Goal: Transaction & Acquisition: Purchase product/service

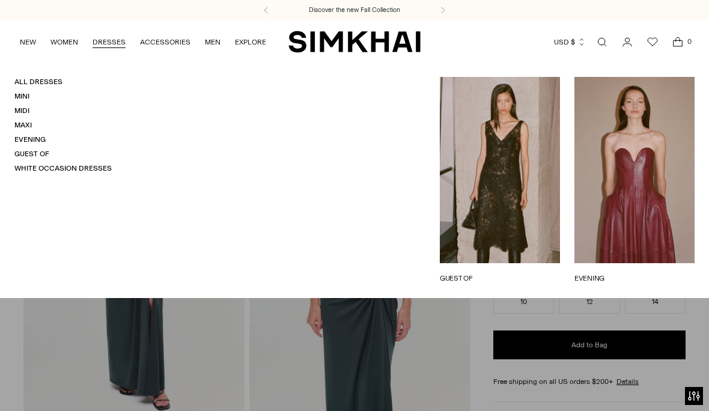
click at [23, 108] on link "Midi" at bounding box center [21, 110] width 15 height 8
click at [34, 150] on link "Guest Of" at bounding box center [31, 154] width 35 height 8
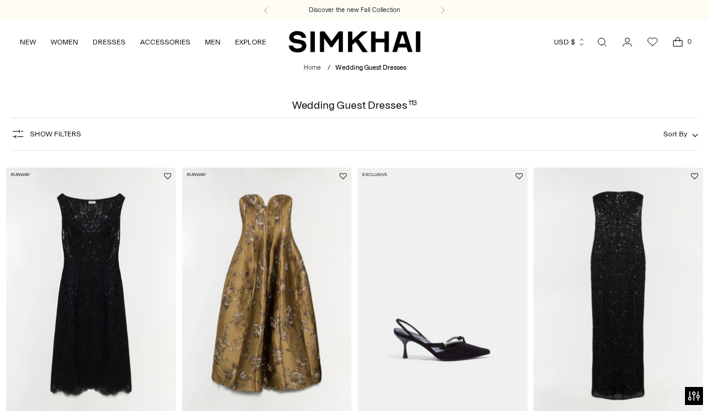
click at [68, 138] on span "Show Filters" at bounding box center [55, 134] width 51 height 8
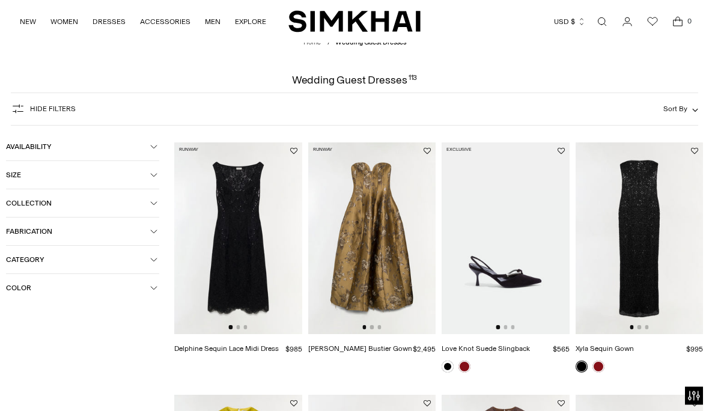
scroll to position [25, 0]
click at [153, 291] on icon "button" at bounding box center [153, 287] width 7 height 7
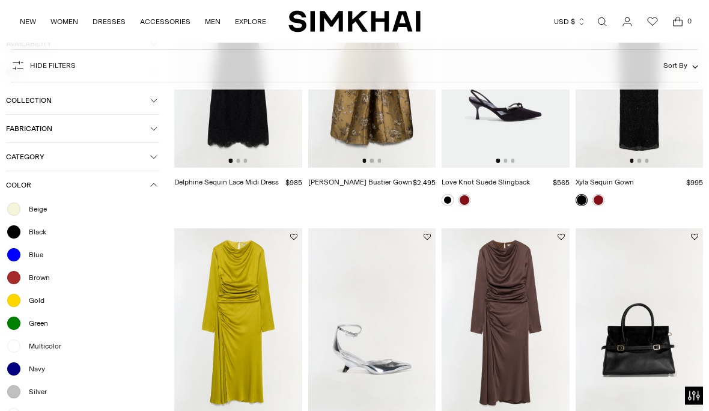
scroll to position [192, 0]
click at [43, 283] on span "Brown" at bounding box center [36, 277] width 28 height 11
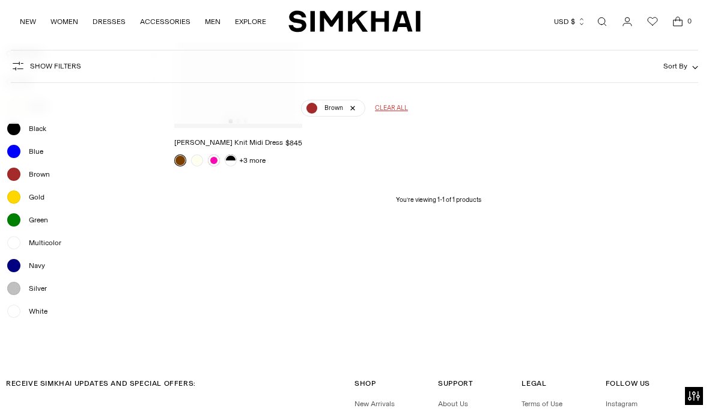
scroll to position [317, 0]
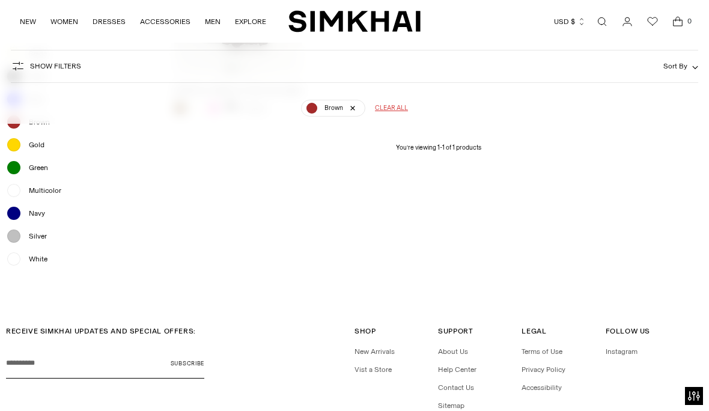
click at [35, 150] on span "Gold" at bounding box center [33, 144] width 23 height 11
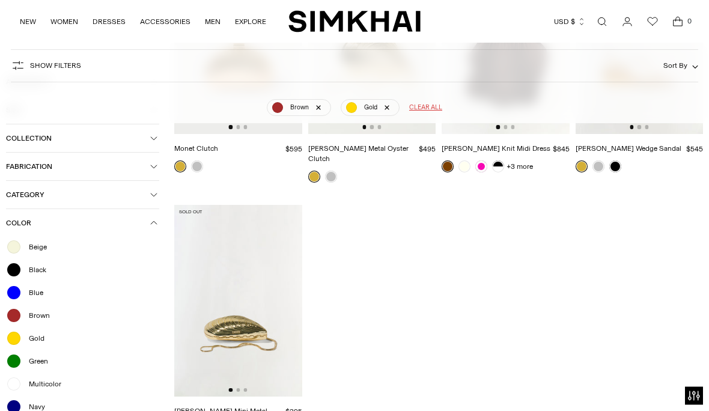
scroll to position [259, 0]
click at [38, 356] on span "Green" at bounding box center [35, 361] width 26 height 11
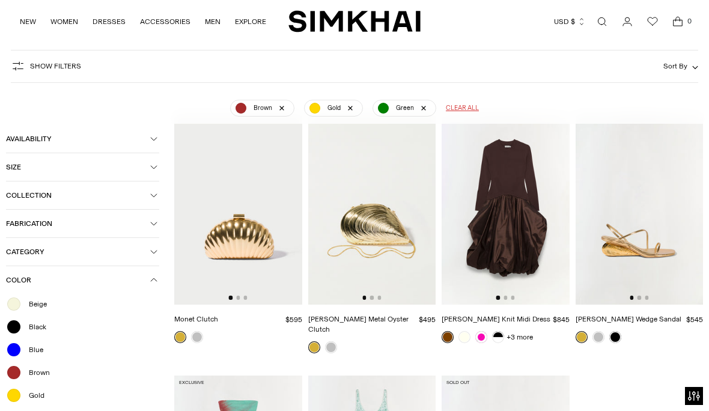
scroll to position [87, 0]
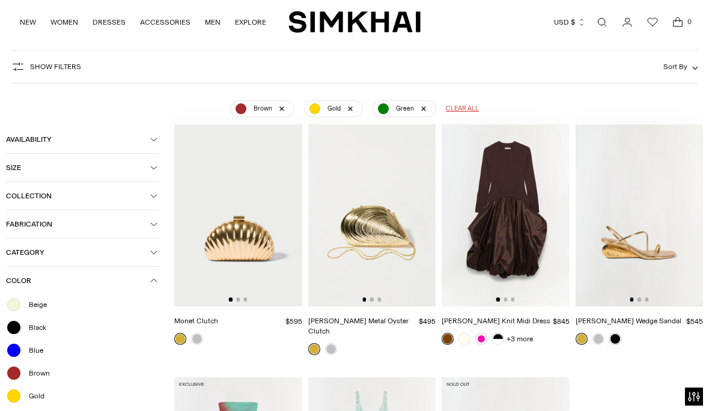
click at [156, 223] on button "Fabrication" at bounding box center [82, 224] width 153 height 28
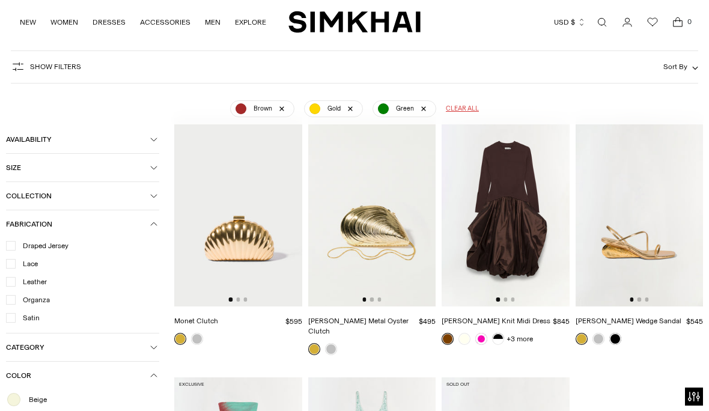
scroll to position [87, 0]
click at [30, 315] on span "Satin" at bounding box center [28, 317] width 24 height 11
click at [40, 297] on span "Organza" at bounding box center [33, 299] width 34 height 11
click at [62, 245] on span "Draped Jersey" at bounding box center [42, 245] width 53 height 11
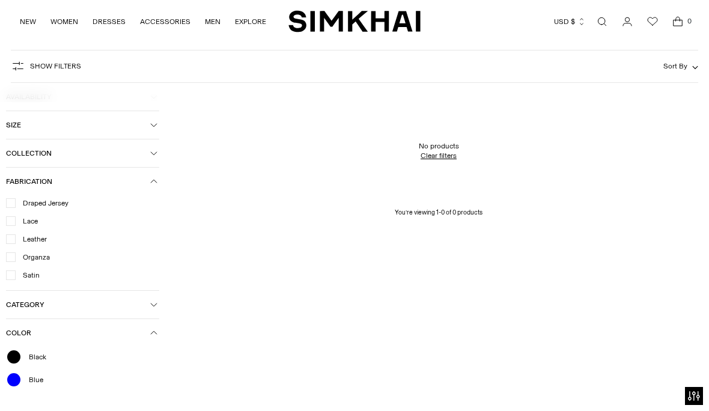
scroll to position [88, 0]
click at [150, 131] on button "Size" at bounding box center [82, 124] width 153 height 28
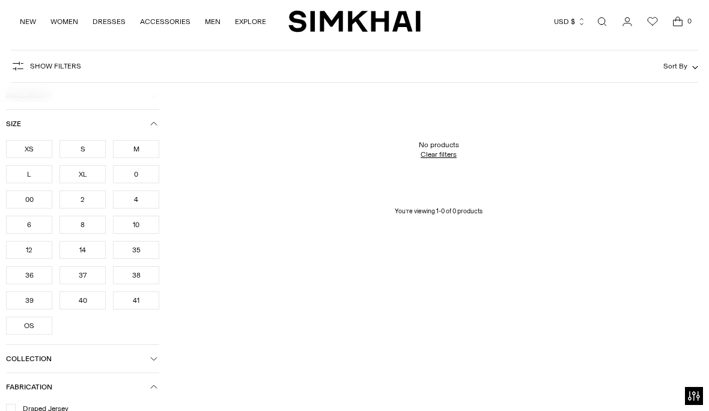
click at [91, 151] on div "S" at bounding box center [82, 149] width 46 height 18
click at [31, 226] on div "6" at bounding box center [29, 225] width 46 height 18
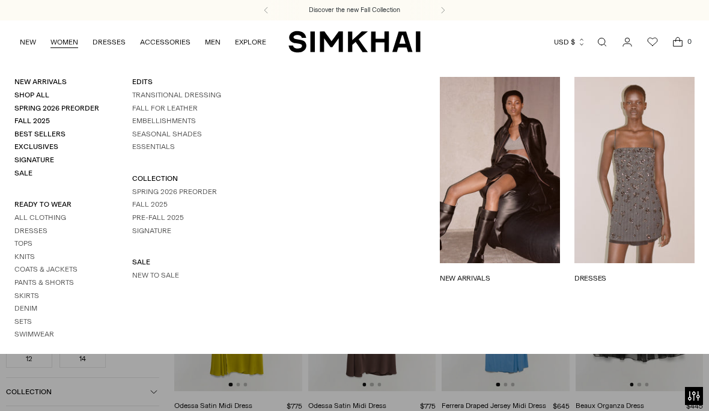
click at [42, 226] on link "Dresses" at bounding box center [30, 230] width 33 height 8
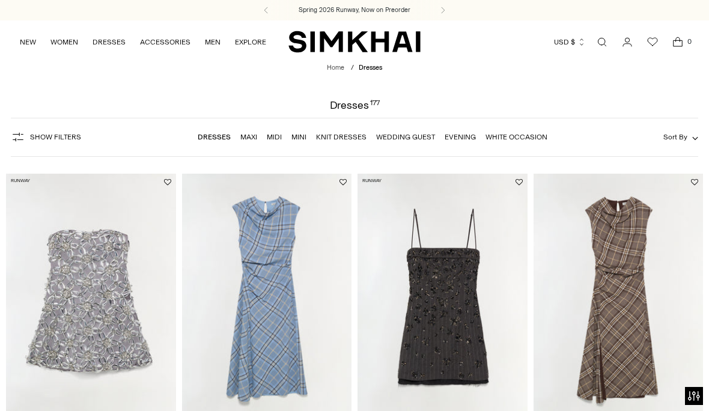
click at [252, 135] on link "Maxi" at bounding box center [248, 137] width 17 height 8
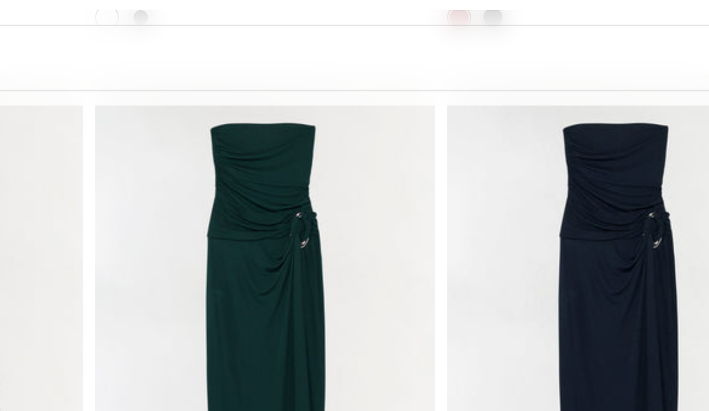
scroll to position [2613, 0]
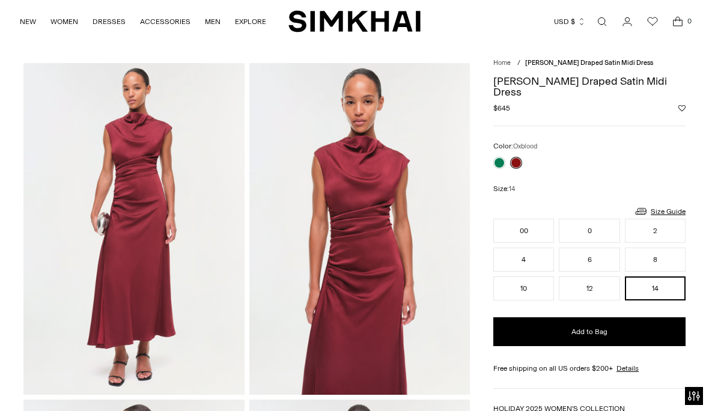
scroll to position [28, 0]
